Goal: Information Seeking & Learning: Learn about a topic

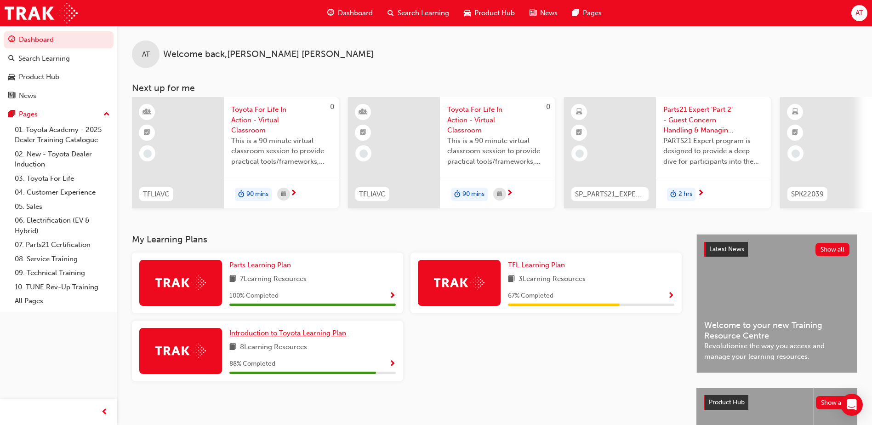
click at [276, 336] on span "Introduction to Toyota Learning Plan" at bounding box center [287, 333] width 117 height 8
click at [529, 268] on span "TFL Learning Plan" at bounding box center [536, 265] width 57 height 8
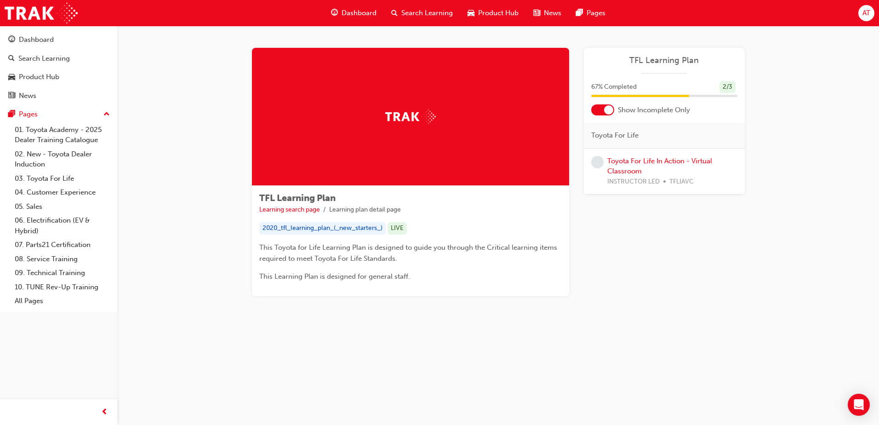
click at [340, 12] on div "Dashboard" at bounding box center [354, 13] width 60 height 19
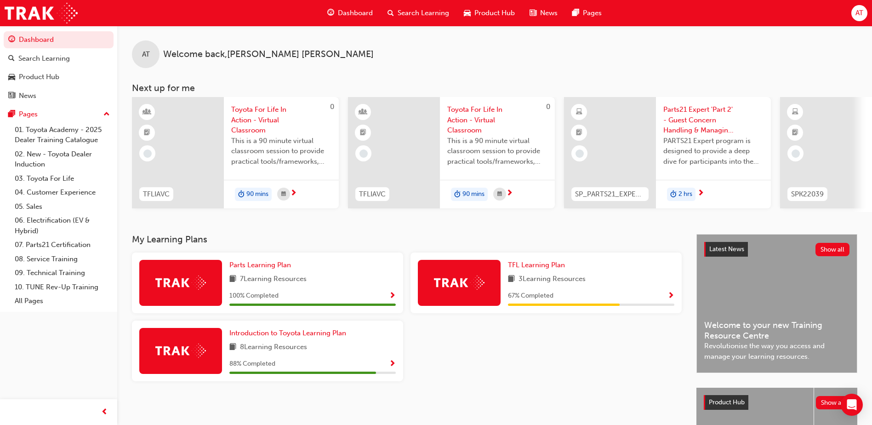
click at [711, 110] on span "Parts21 Expert 'Part 2' - Guest Concern Handling & Managing Conflict" at bounding box center [713, 119] width 100 height 31
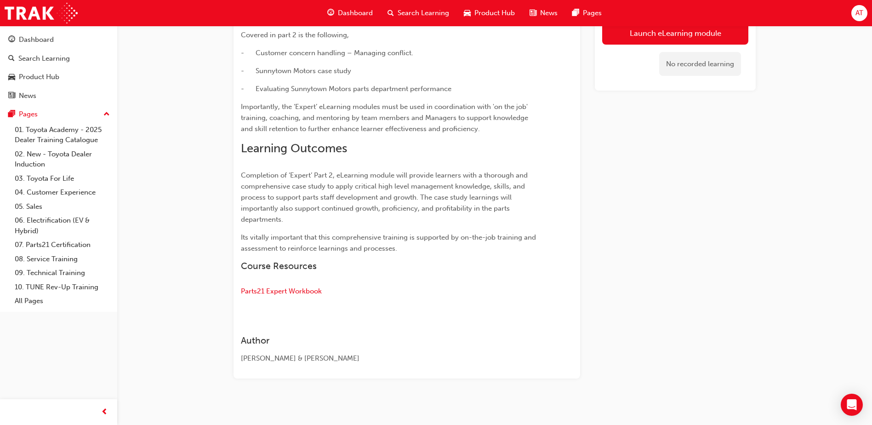
scroll to position [281, 0]
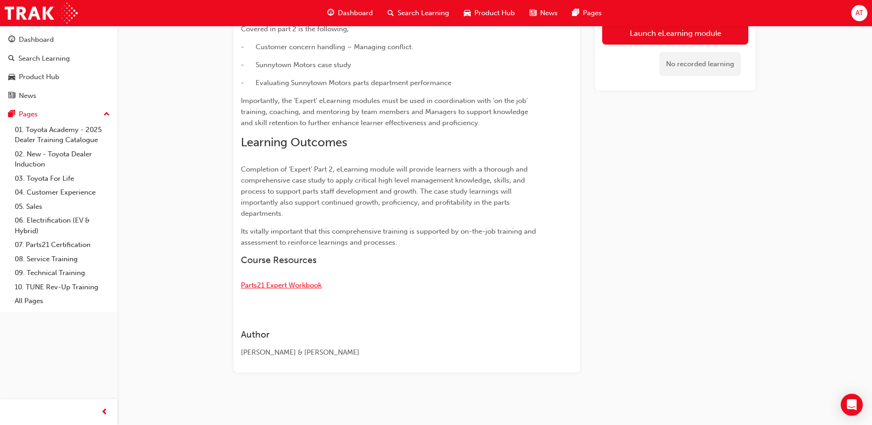
click at [312, 286] on span "Parts21 Expert Workbook" at bounding box center [281, 285] width 81 height 8
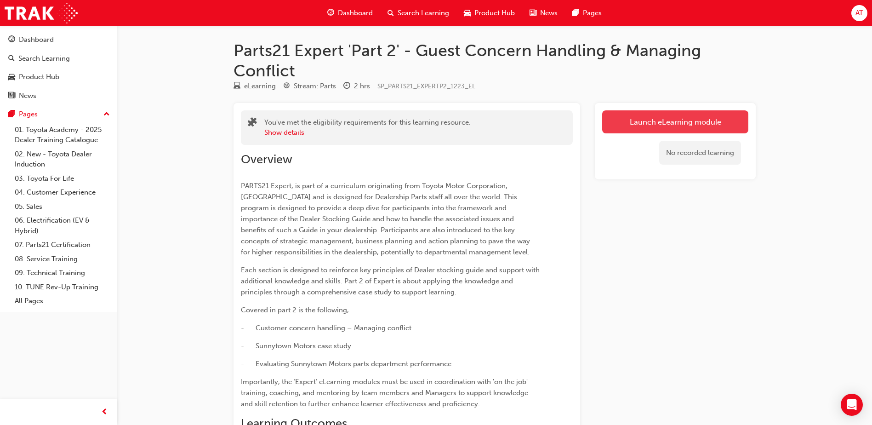
click at [678, 124] on link "Launch eLearning module" at bounding box center [675, 121] width 146 height 23
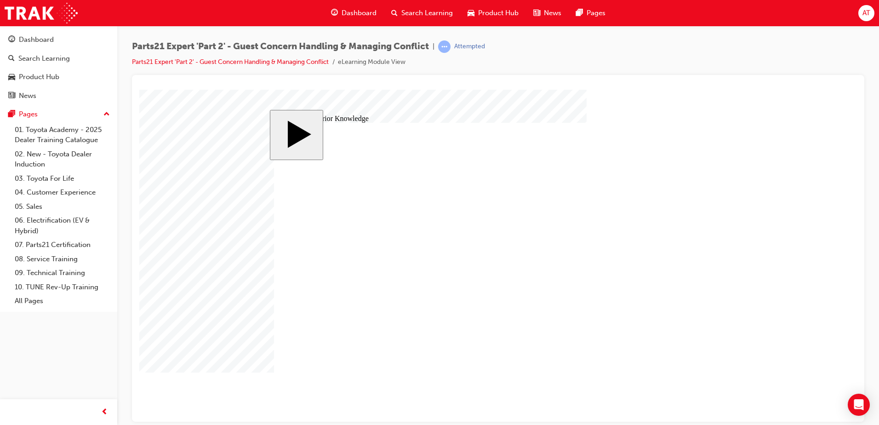
drag, startPoint x: 611, startPoint y: 194, endPoint x: 608, endPoint y: 199, distance: 5.2
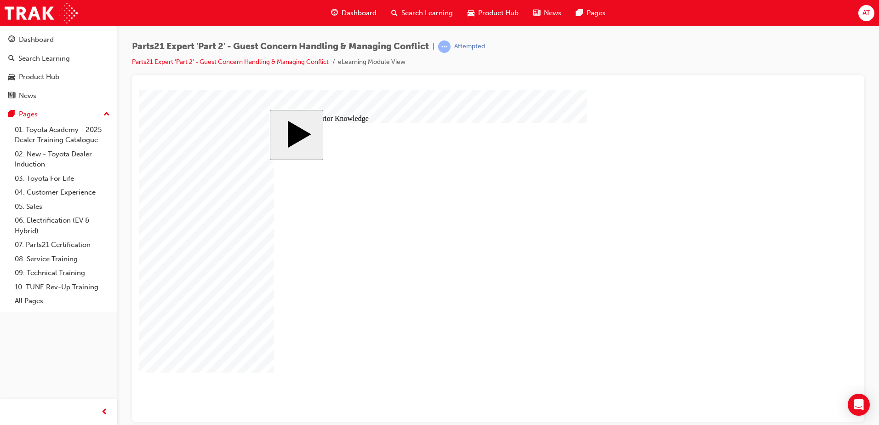
drag, startPoint x: 344, startPoint y: 222, endPoint x: 351, endPoint y: 327, distance: 105.0
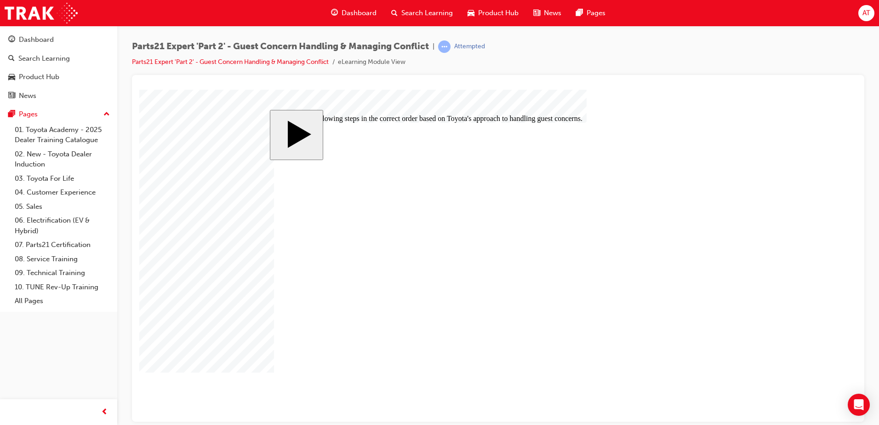
drag, startPoint x: 349, startPoint y: 310, endPoint x: 348, endPoint y: 332, distance: 22.1
drag, startPoint x: 231, startPoint y: 262, endPoint x: 234, endPoint y: 266, distance: 5.2
click at [231, 262] on body "slide: Put the following steps in the correct order based on Toyota's approach …" at bounding box center [497, 255] width 717 height 332
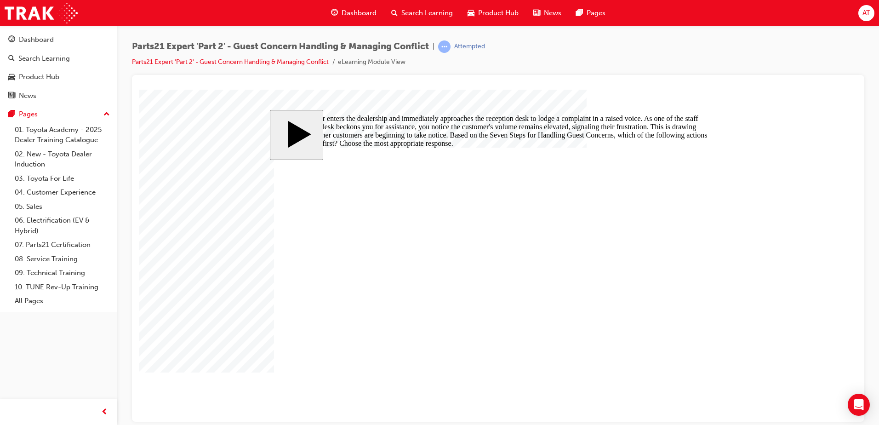
radio input "false"
radio input "true"
click at [147, 412] on body "slide: A customer enters the dealership and immediately approaches the receptio…" at bounding box center [497, 255] width 717 height 332
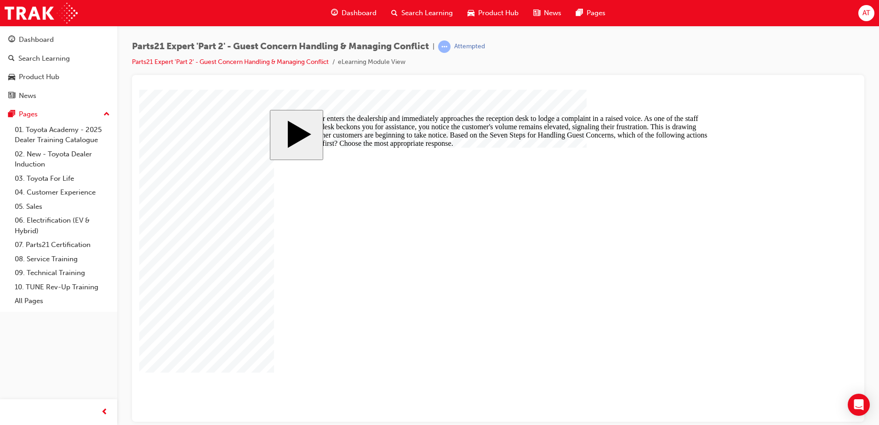
click at [119, 378] on div "Parts21 Expert 'Part 2' - Guest Concern Handling & Managing Conflict | Attempte…" at bounding box center [497, 214] width 761 height 376
radio input "false"
radio input "true"
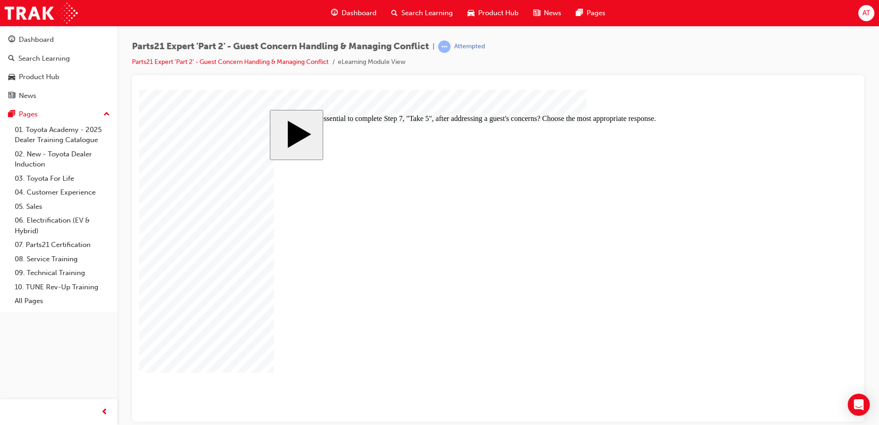
click at [140, 138] on body "slide: Why is it essential to complete Step 7, "Take 5", after addressing a gue…" at bounding box center [497, 255] width 717 height 332
click at [193, 253] on body "slide: Why is it essential to complete Step 7, "Take 5", after addressing a gue…" at bounding box center [497, 255] width 717 height 332
radio input "true"
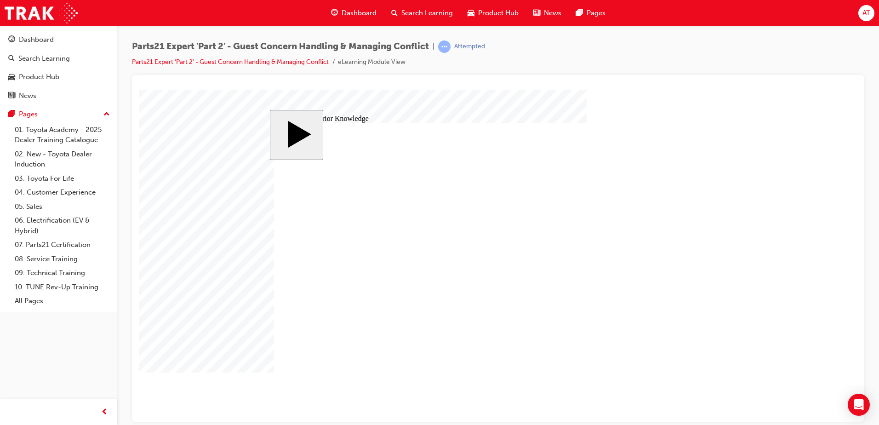
checkbox input "true"
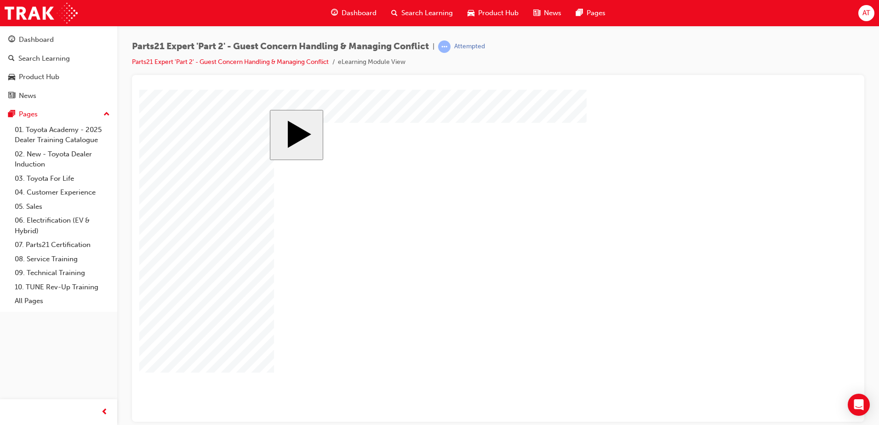
checkbox input "true"
click at [241, 253] on body "slide: Activate Prior Knowledge MENU Rectangle 6 HELP Rectangle 6 EXIT Rectangl…" at bounding box center [497, 255] width 717 height 332
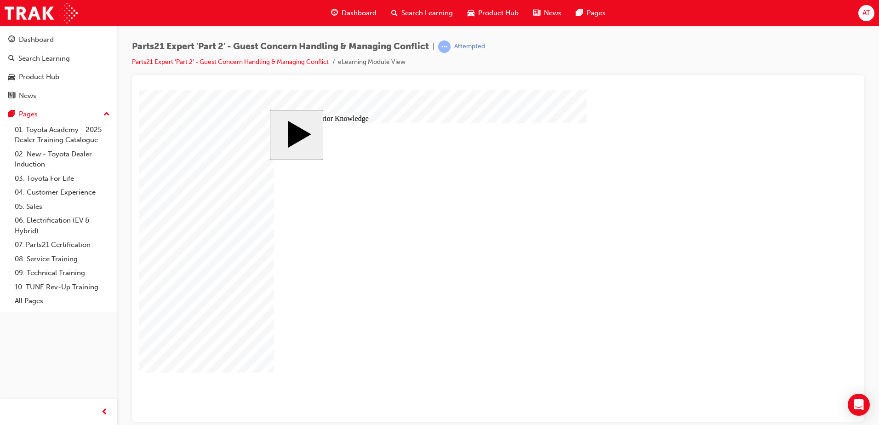
click at [726, 270] on div "slide: Activate Prior Knowledge MENU Rectangle 6 HELP Rectangle 6 EXIT Rectangl…" at bounding box center [498, 255] width 456 height 292
click at [250, 271] on body "slide: Activate Prior Knowledge MENU Rectangle 6 HELP Rectangle 6 EXIT Rectangl…" at bounding box center [497, 255] width 717 height 332
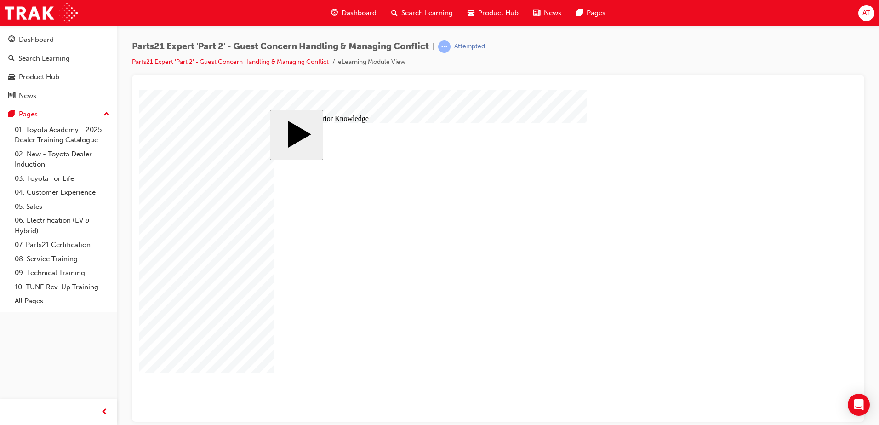
click at [239, 368] on body "slide: Parts 21 MENU Rectangle 6 HELP Rectangle 6 EXIT Rectangle 6 Sunnytown Mo…" at bounding box center [497, 255] width 717 height 332
click at [231, 249] on body "slide: Activate Prior Knowledge MENU Rectangle 6 HELP Rectangle 6 EXIT Rectangl…" at bounding box center [497, 255] width 717 height 332
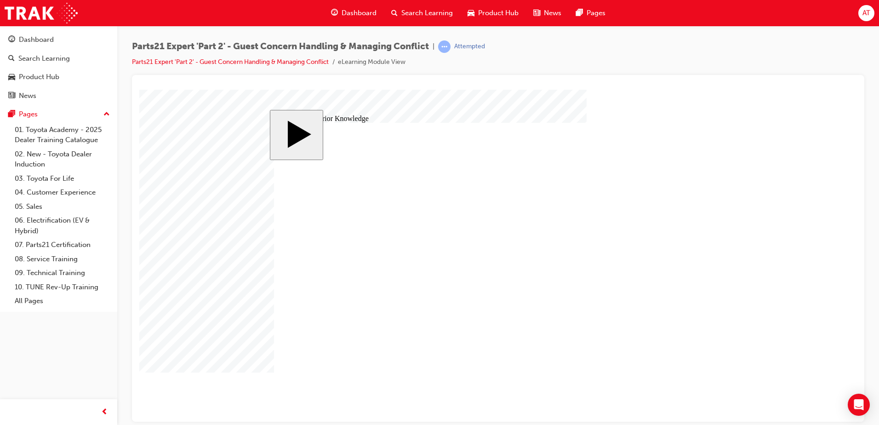
radio input "true"
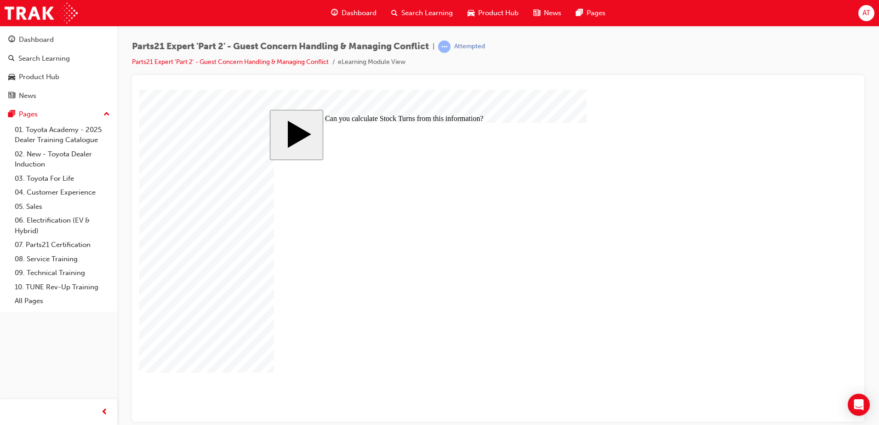
radio input "true"
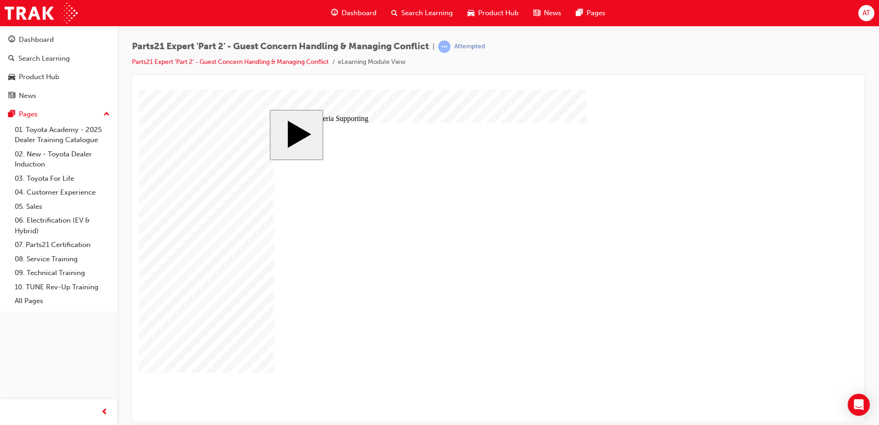
type input "2"
type input "20"
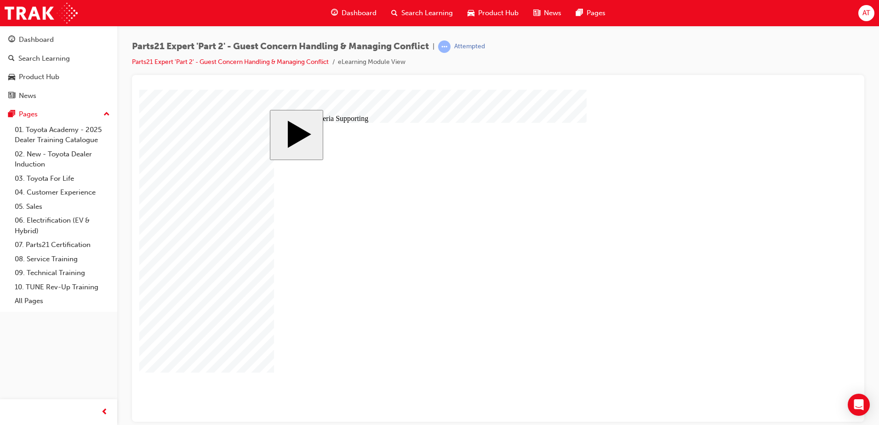
type input "20"
type input "1"
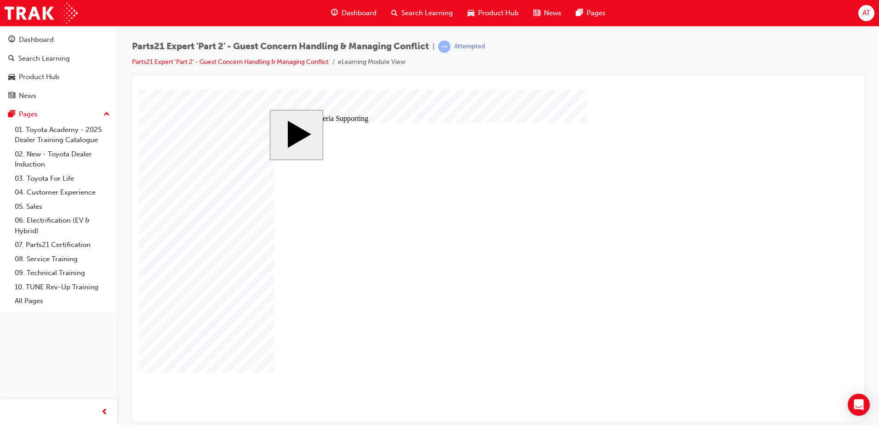
type input "18"
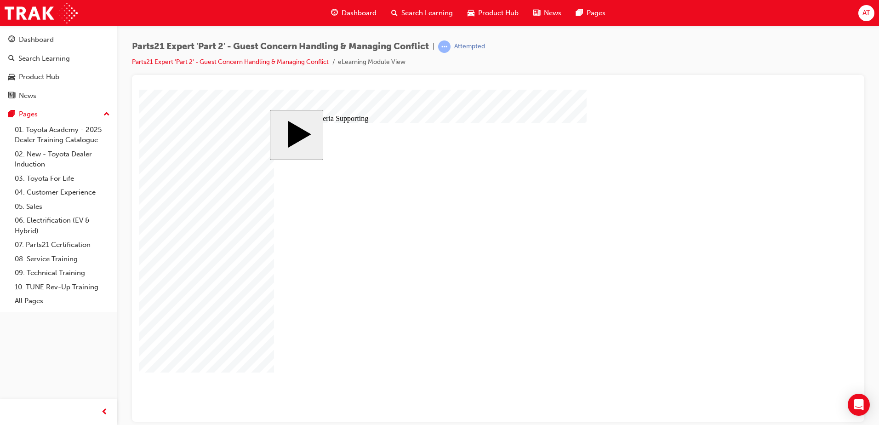
type input "20"
type input "18"
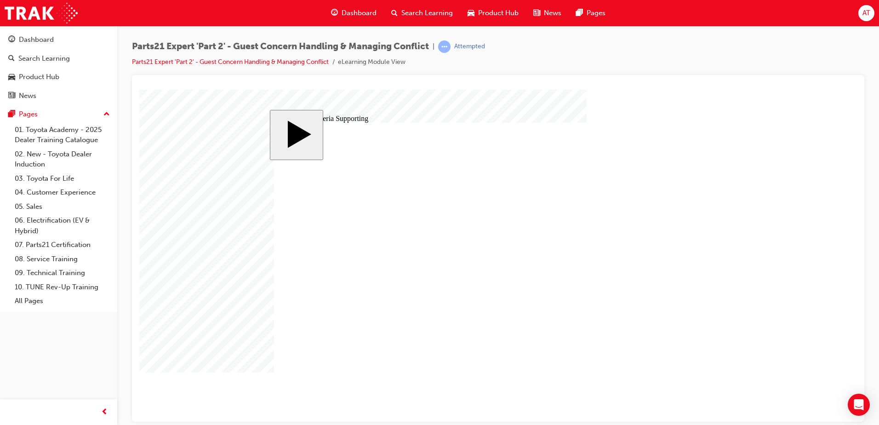
click at [752, 268] on body "slide: 9 Key Criteria Supporting MENU Rectangle 6 HELP Rectangle 6 EXIT Rectang…" at bounding box center [497, 255] width 717 height 332
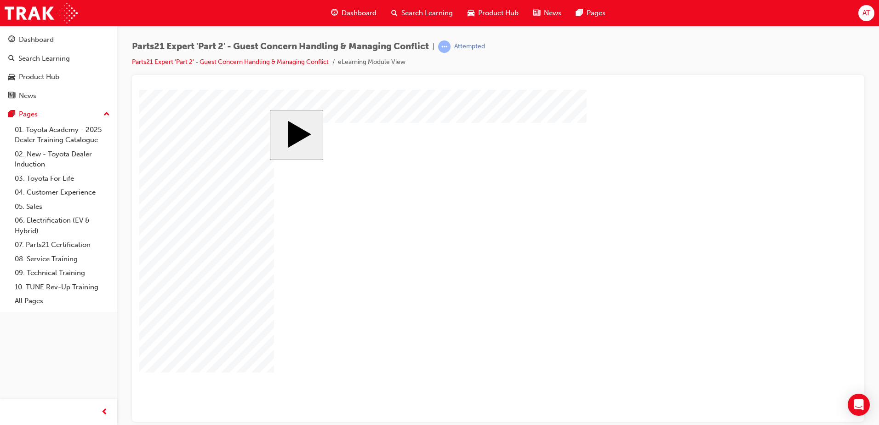
drag, startPoint x: 878, startPoint y: 210, endPoint x: 857, endPoint y: 217, distance: 22.8
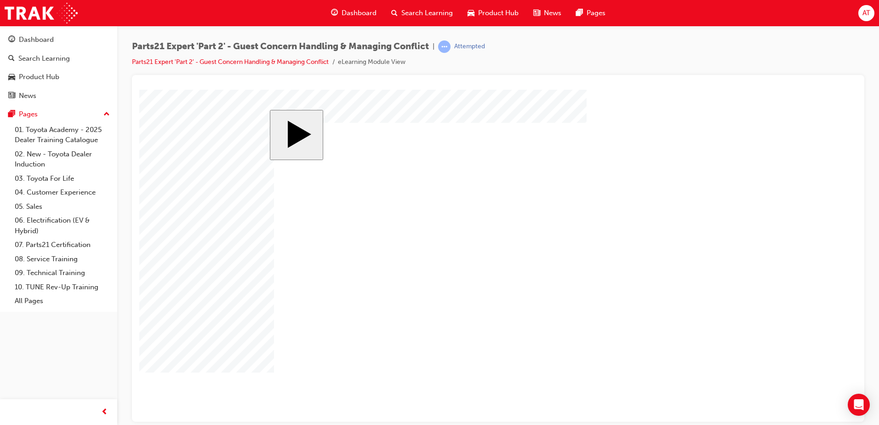
click at [878, 210] on html "Your version of Internet Explorer is outdated and not supported. Please upgrade…" at bounding box center [439, 212] width 879 height 425
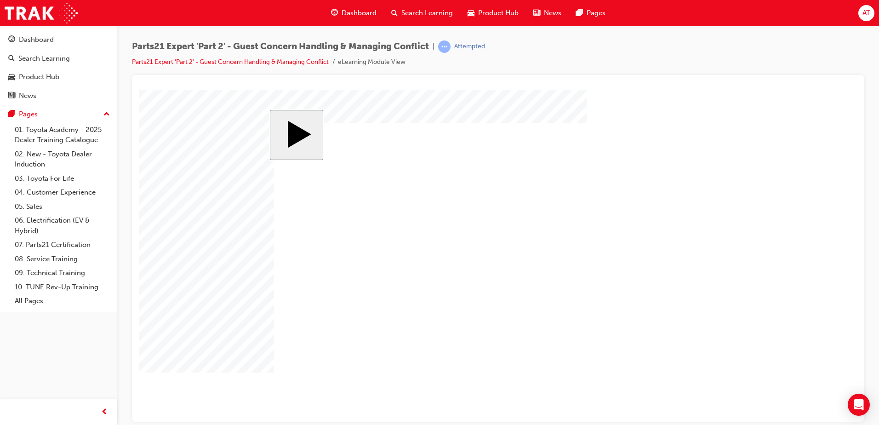
click at [260, 338] on body "slide: Parts 21 Group 1 Totals Add Each Column to Get the Totals Rectangular Ca…" at bounding box center [497, 255] width 717 height 332
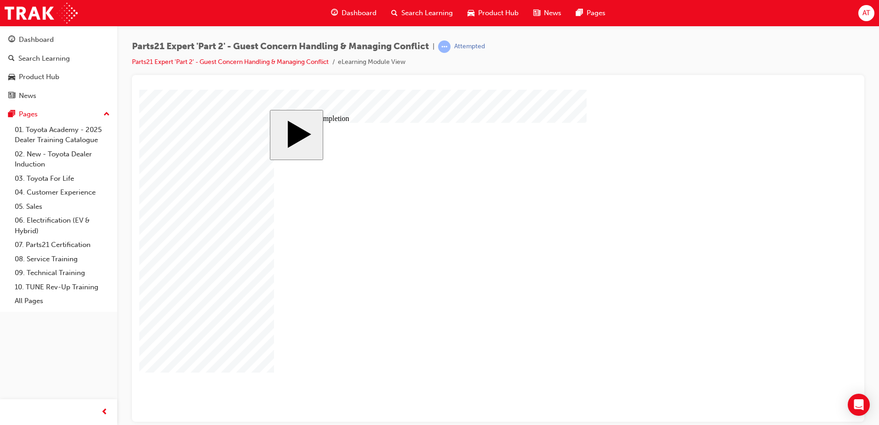
click at [228, 378] on body "slide: Course Completion MENU Rectangle 6 HELP Rectangle 6 EXIT Rectangle 6 Sun…" at bounding box center [497, 255] width 717 height 332
type input "1"
type input "16"
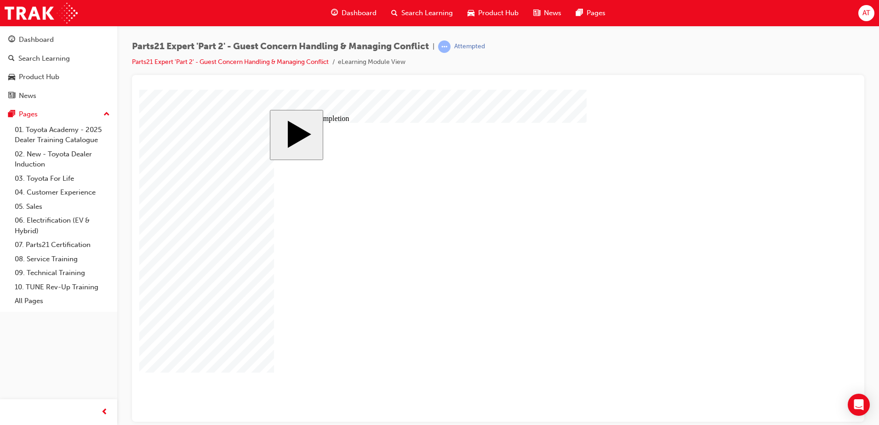
type input "16"
type input "4"
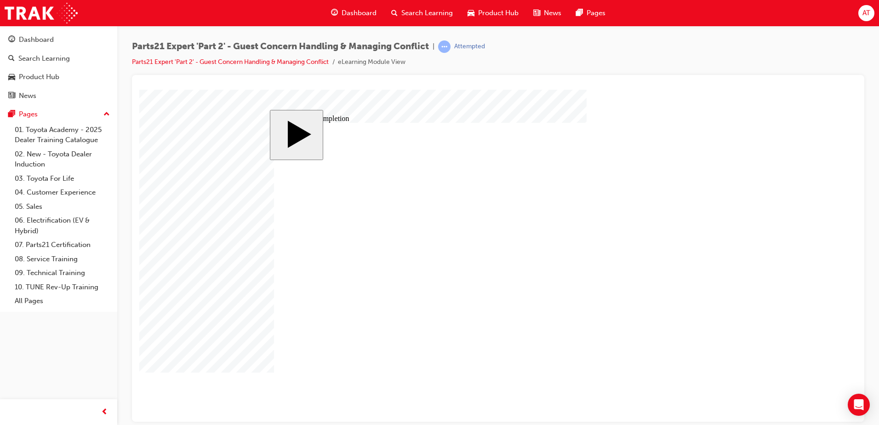
type input "4"
type input "1"
type input "12"
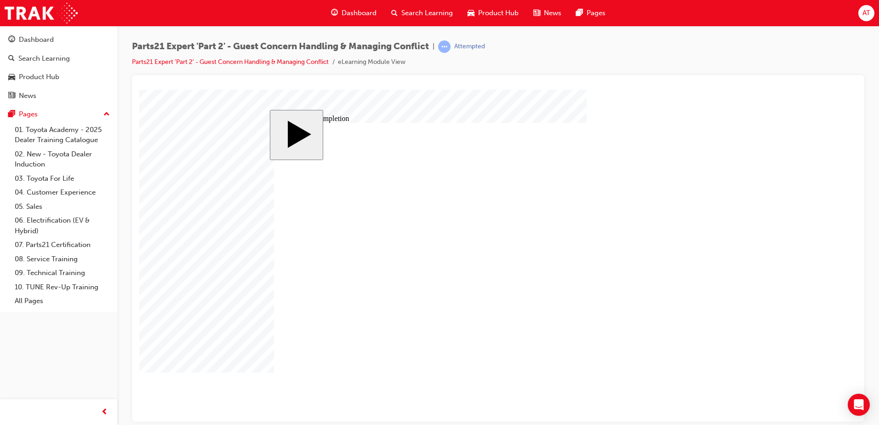
type input "12"
type input "4"
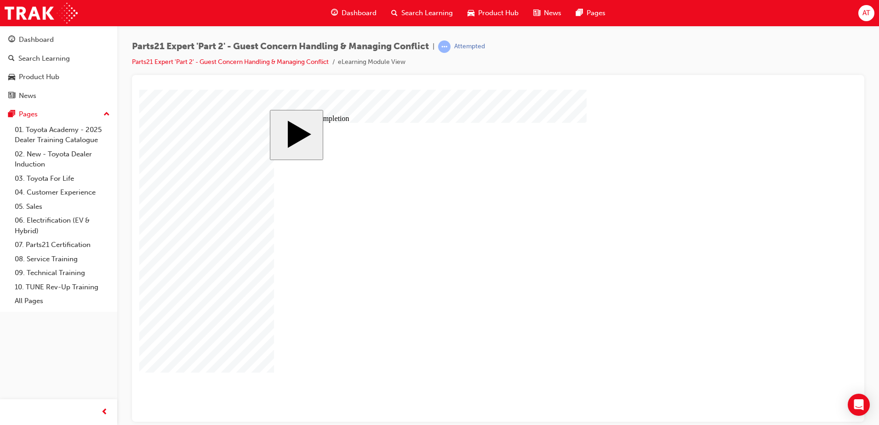
type input "4"
type input "1"
type input "12"
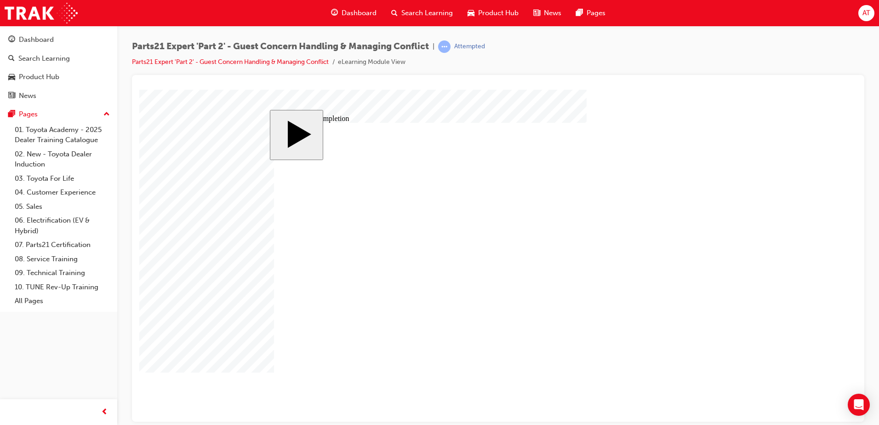
type input "12"
type input "2"
type input "25"
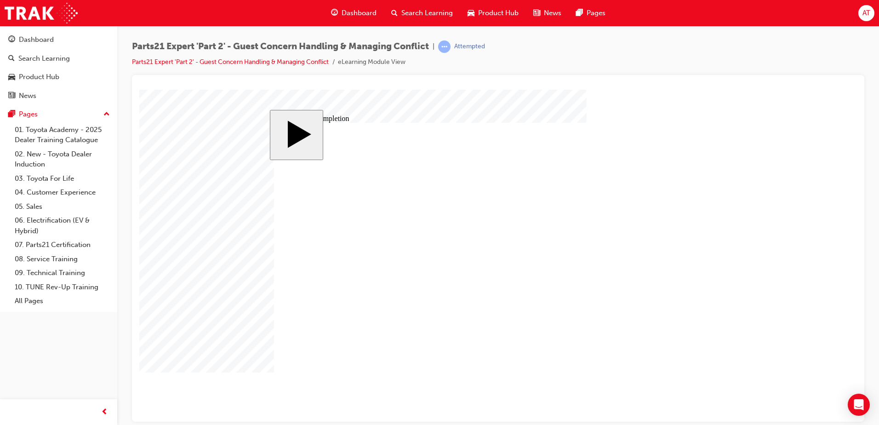
type input "25"
type input "4"
type input "6"
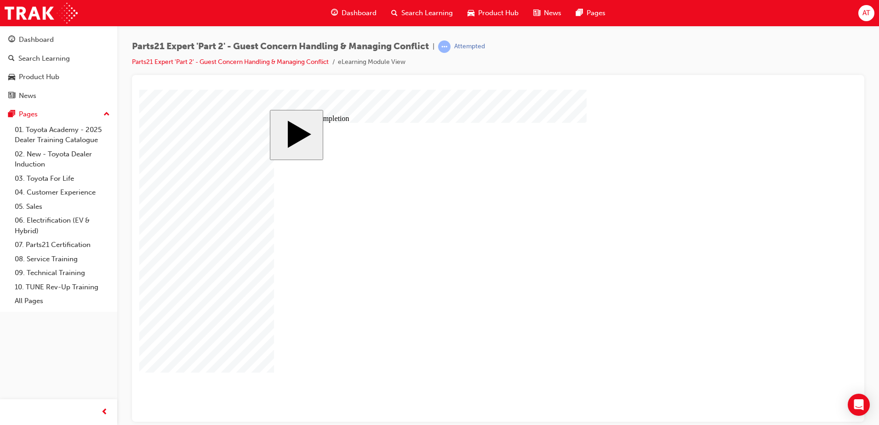
type input "6"
type input "3"
type input "34"
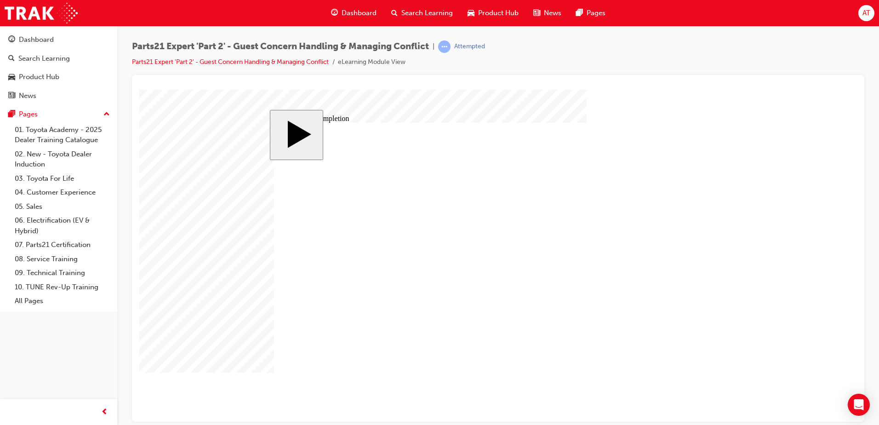
type input "34"
type input "4"
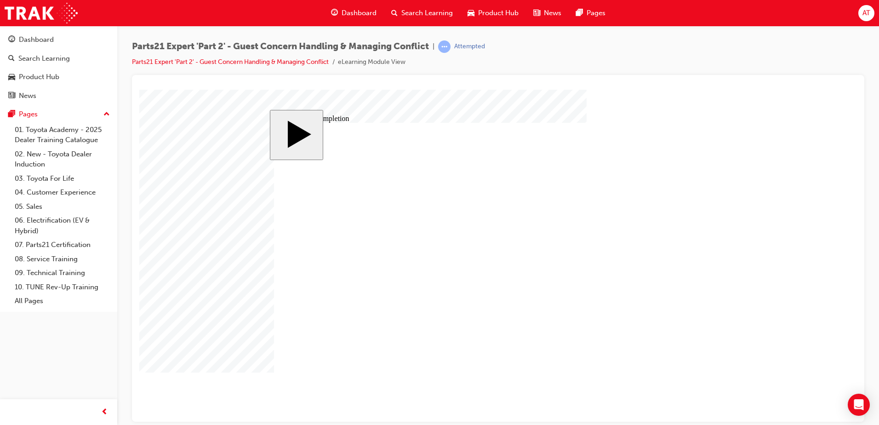
type input "1"
type input "16"
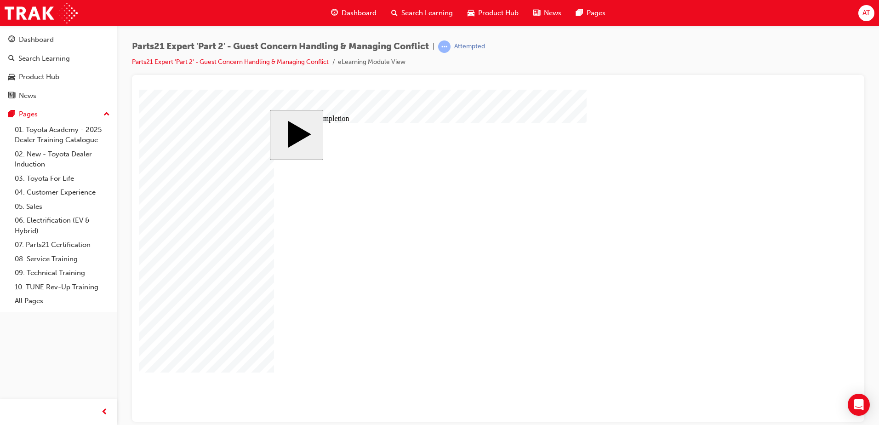
type input "2"
type input "25"
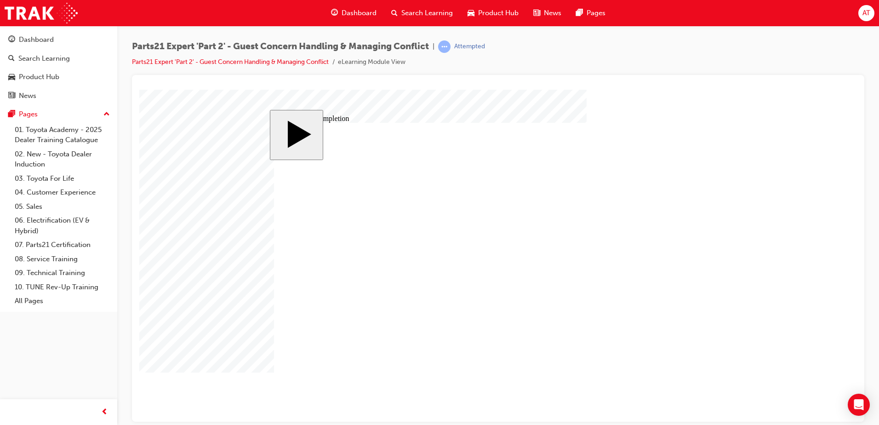
type input "16"
type input "4"
type input "12"
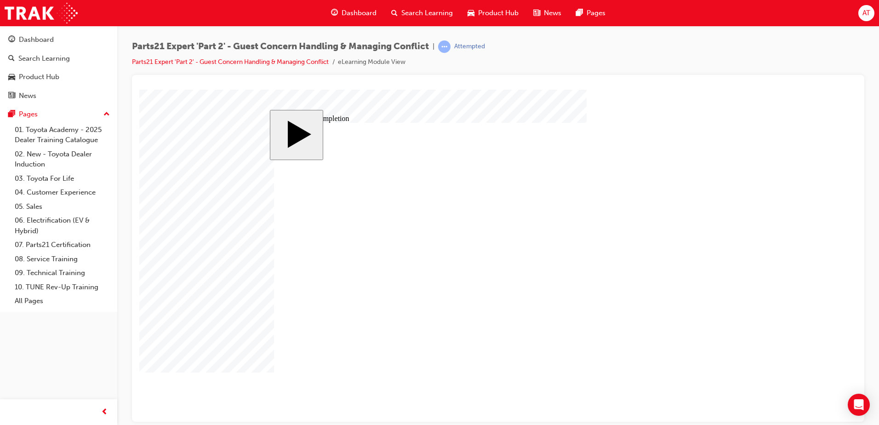
type input "4"
type input "25"
type input "4"
type input "6"
type input "34"
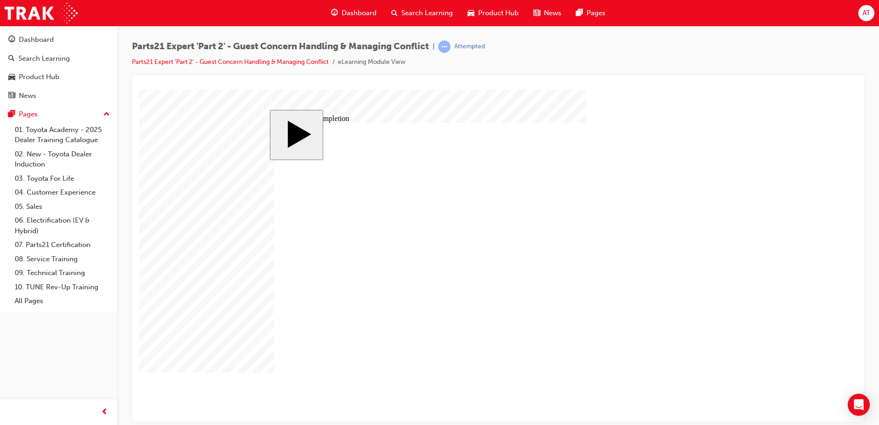
type input "4"
type input "16"
type input "25"
type input "16"
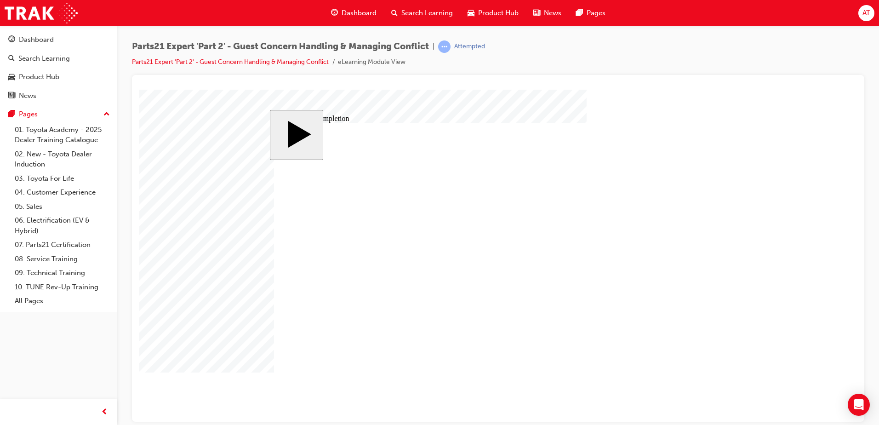
type input "4"
type input "12"
type input "4"
type input "25"
type input "4"
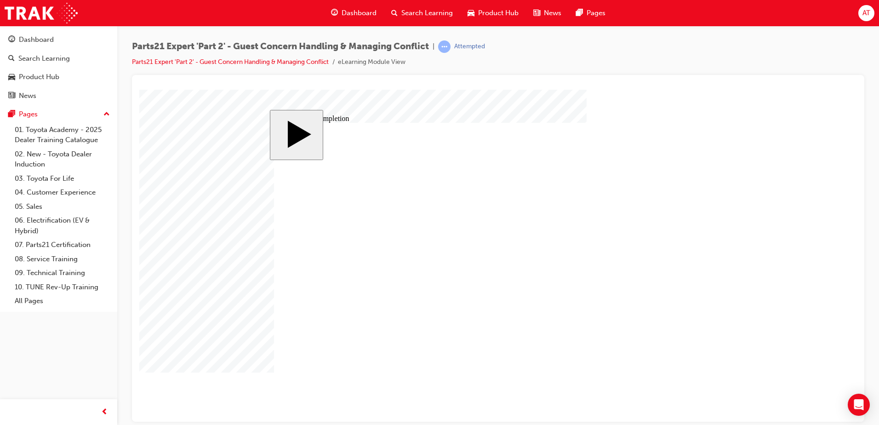
type input "6"
type input "34"
type input "4"
type input "16"
type input "25"
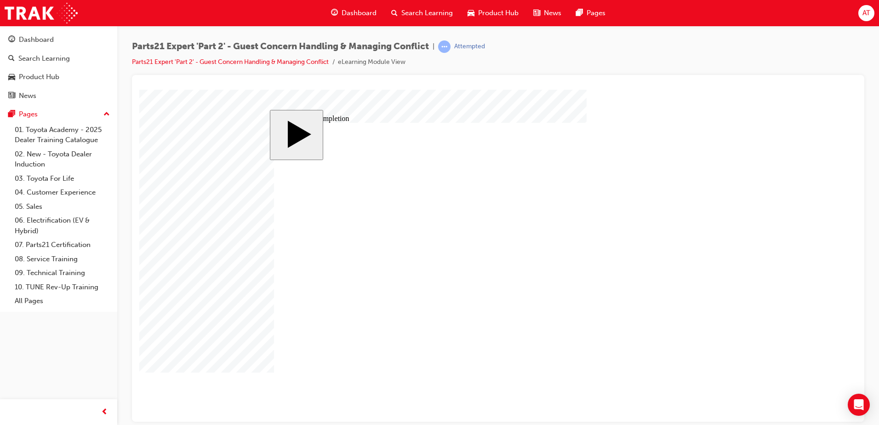
type input "3"
type input "33"
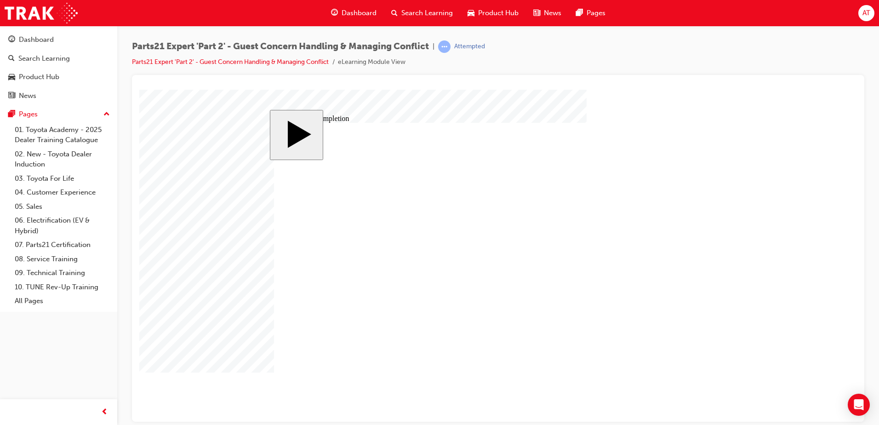
type input "33"
type input "16"
type input "4"
type input "12"
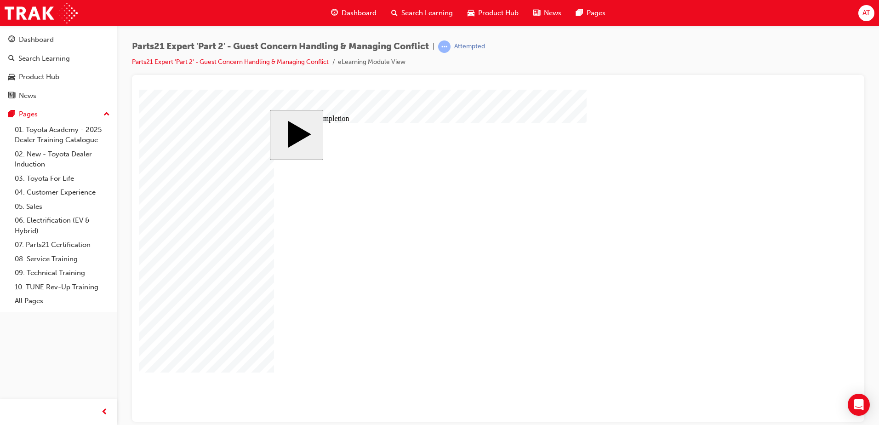
type input "4"
type input "25"
type input "4"
type input "6"
type input "33"
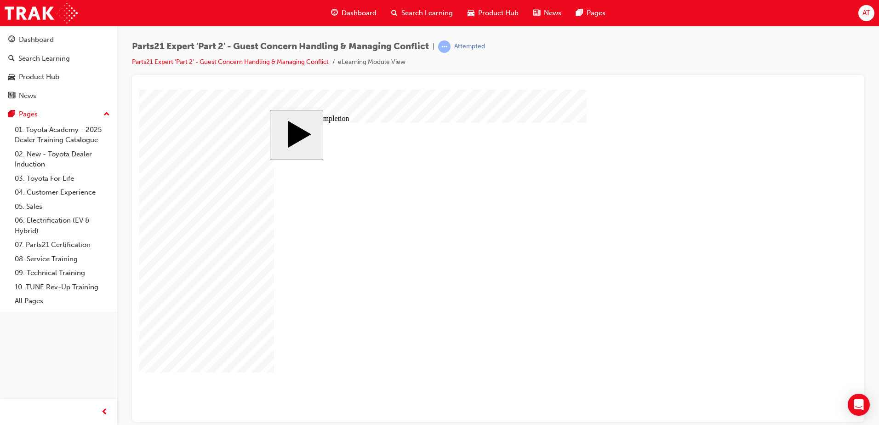
type input "4"
type input "16"
type input "25"
type input "16"
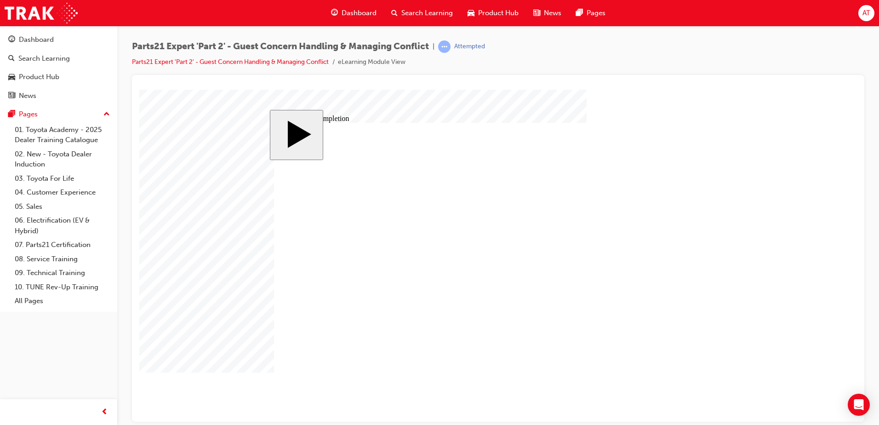
type input "4"
type input "12"
type input "4"
type input "25"
type input "4"
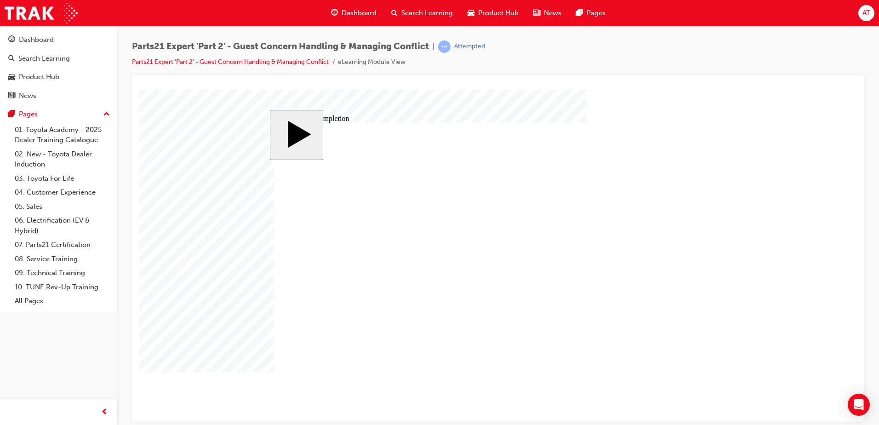
type input "6"
type input "33"
type input "4"
type input "16"
type input "25"
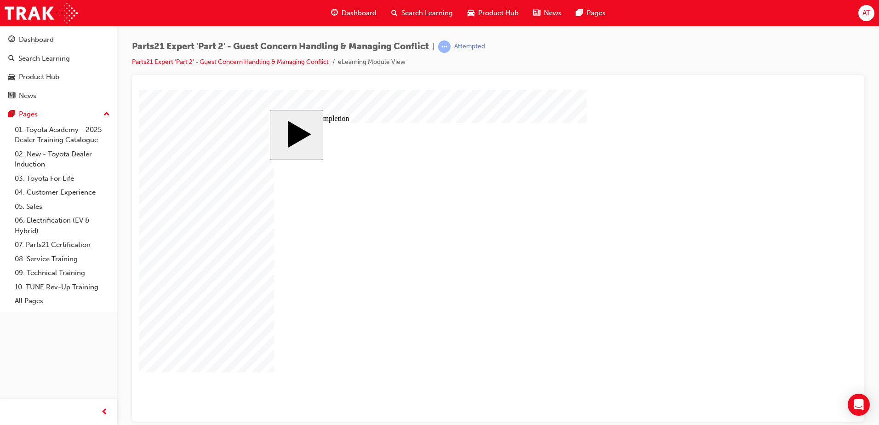
drag, startPoint x: 542, startPoint y: 300, endPoint x: 557, endPoint y: 300, distance: 15.2
type input "1"
type input "16"
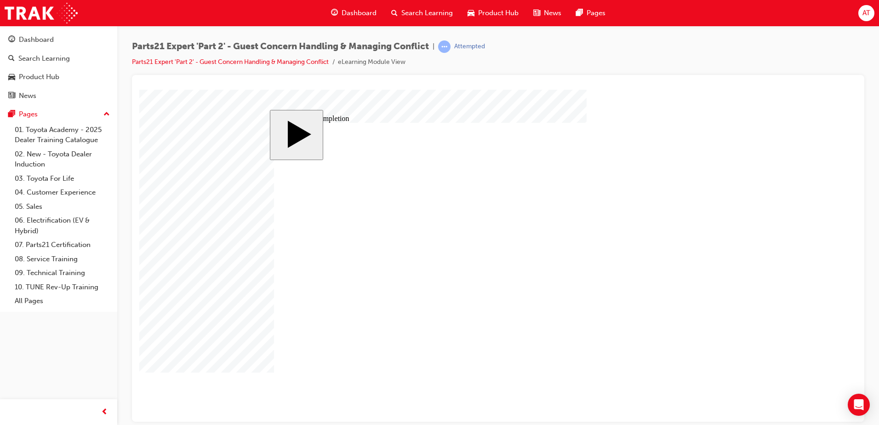
type input "16"
type input "4"
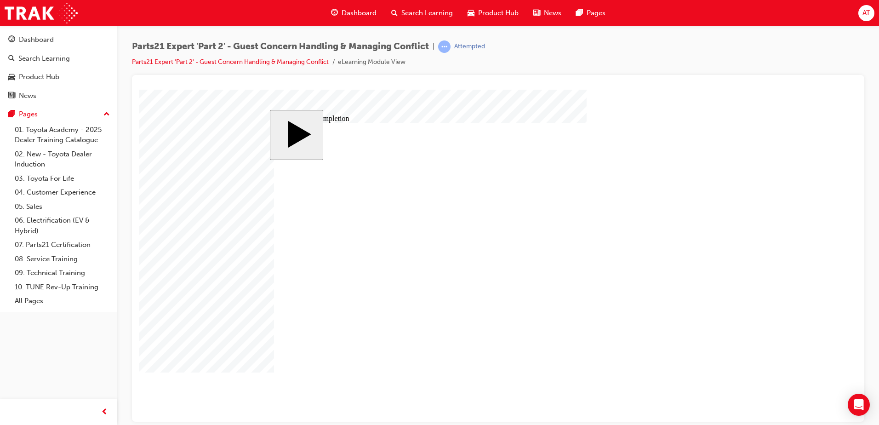
type input "12"
type input "4"
type input "25"
type input "4"
type input "6"
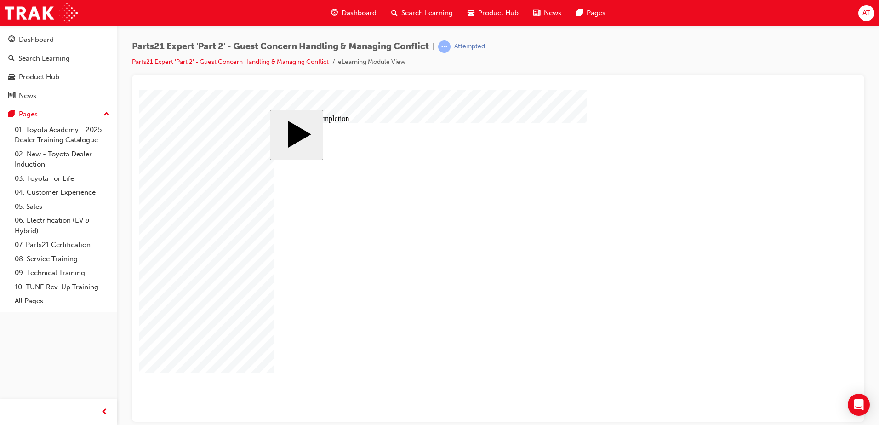
type input "33"
type input "4"
type input "16"
type input "25"
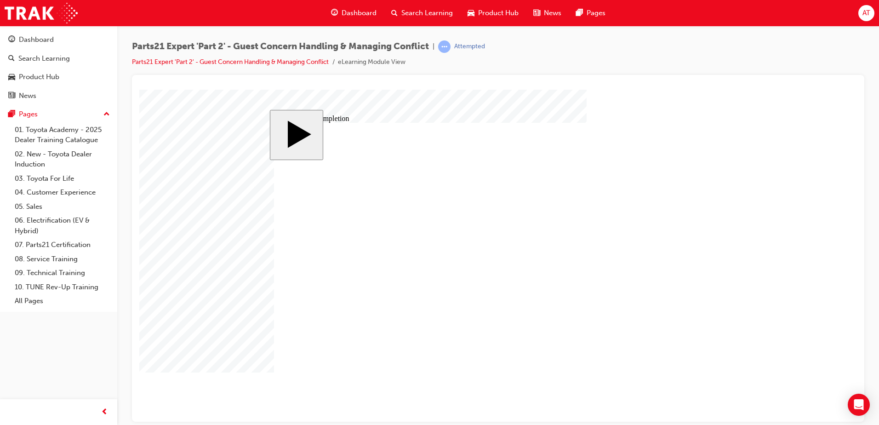
type input "16"
type input "4"
type input "12"
type input "4"
type input "25"
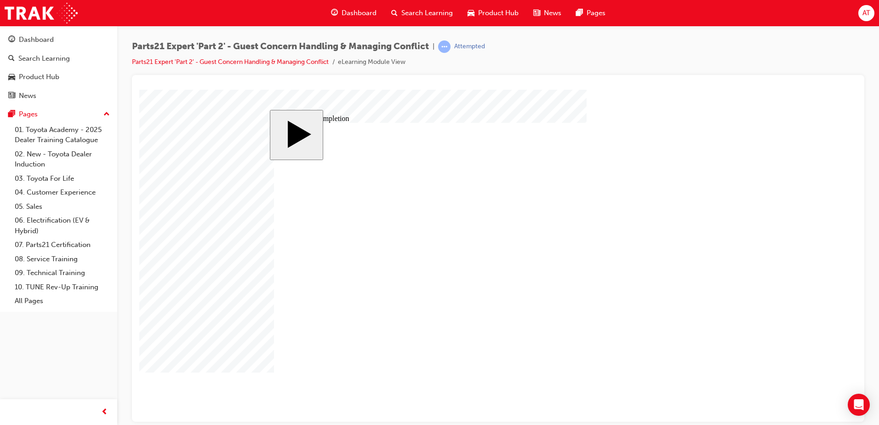
type input "4"
type input "6"
type input "33"
type input "4"
type input "16"
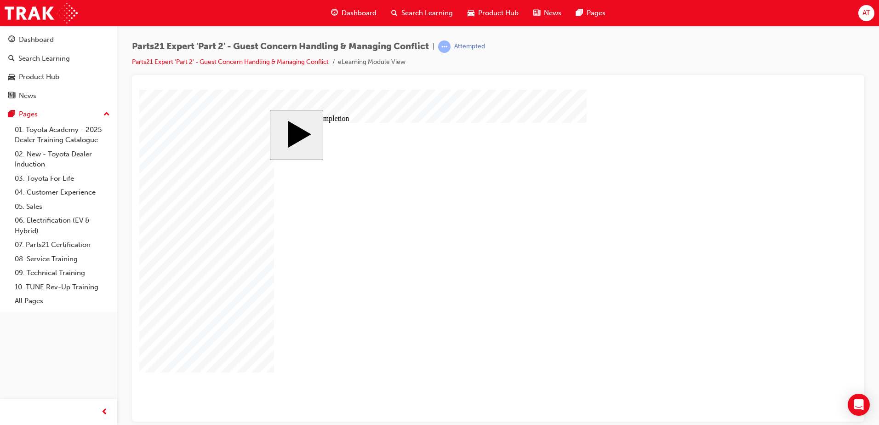
type input "25"
click at [783, 314] on body "slide: Course Completion Rectangle 1 Rectangle 2 That was incorrect, please try…" at bounding box center [497, 255] width 717 height 332
click at [791, 329] on body "slide: Course Completion Rectangle 1 Rectangle 2 That was incorrect, please try…" at bounding box center [497, 255] width 717 height 332
click at [765, 323] on body "slide: Course Completion Rectangle 1 Rectangle 2 That was incorrect, please try…" at bounding box center [497, 255] width 717 height 332
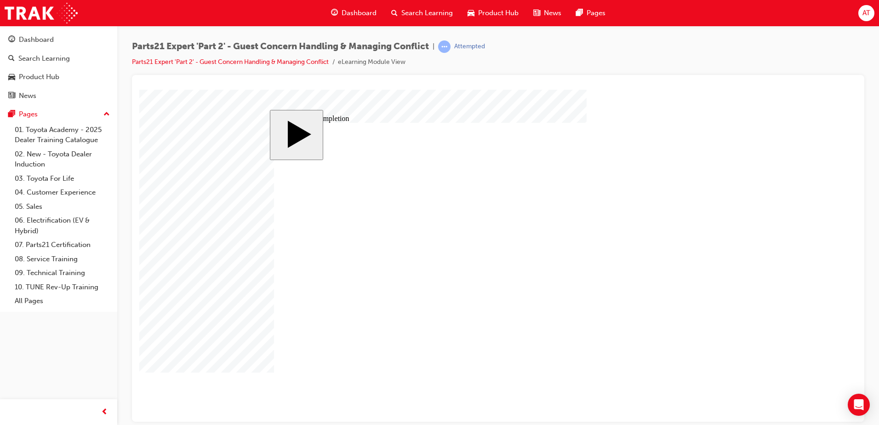
click at [750, 296] on body "slide: Parts 21 Group 1 Rectangular Callout 1 Oval 1 MENU Rectangle 6 HELP Rect…" at bounding box center [497, 255] width 717 height 332
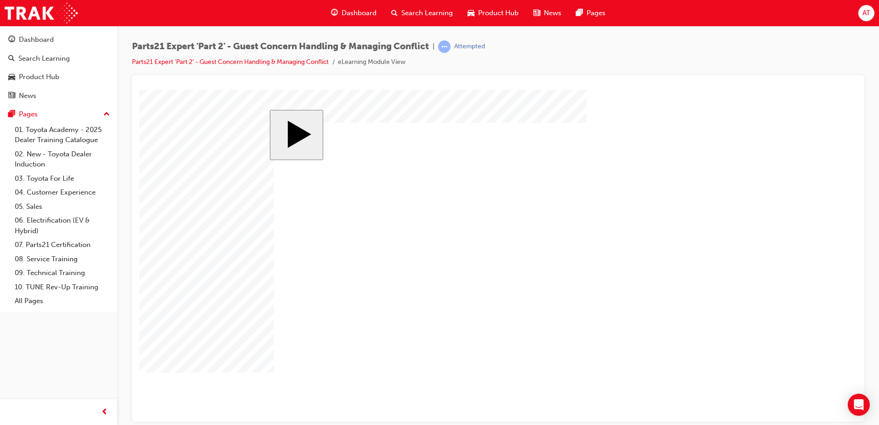
click at [266, 275] on body "slide: Parts 21 Group 1 Totals Add Each Column to Get the Totals Rectangular Ca…" at bounding box center [497, 255] width 717 height 332
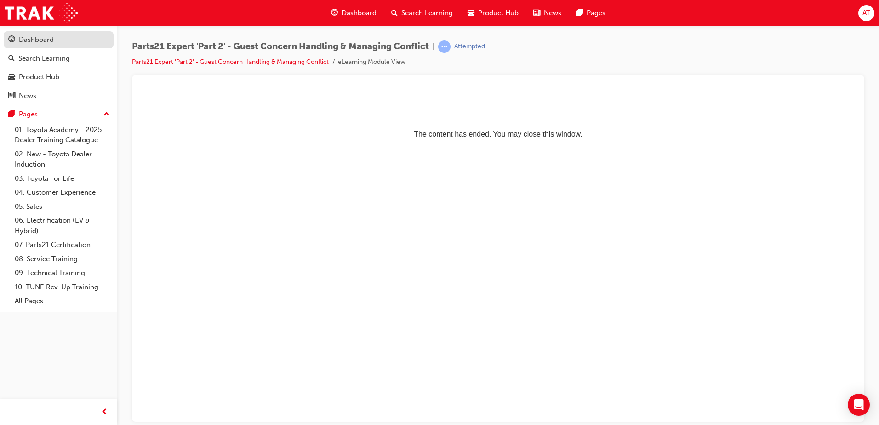
click at [36, 41] on div "Dashboard" at bounding box center [36, 39] width 35 height 11
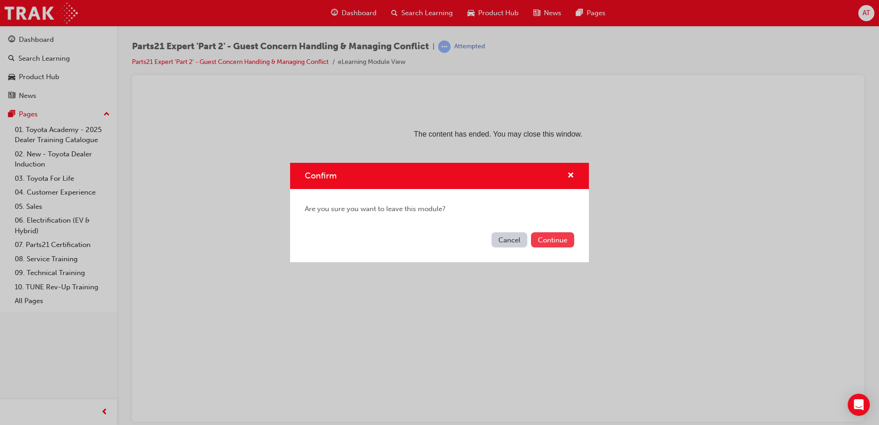
click at [539, 238] on button "Continue" at bounding box center [552, 239] width 43 height 15
